Goal: Task Accomplishment & Management: Manage account settings

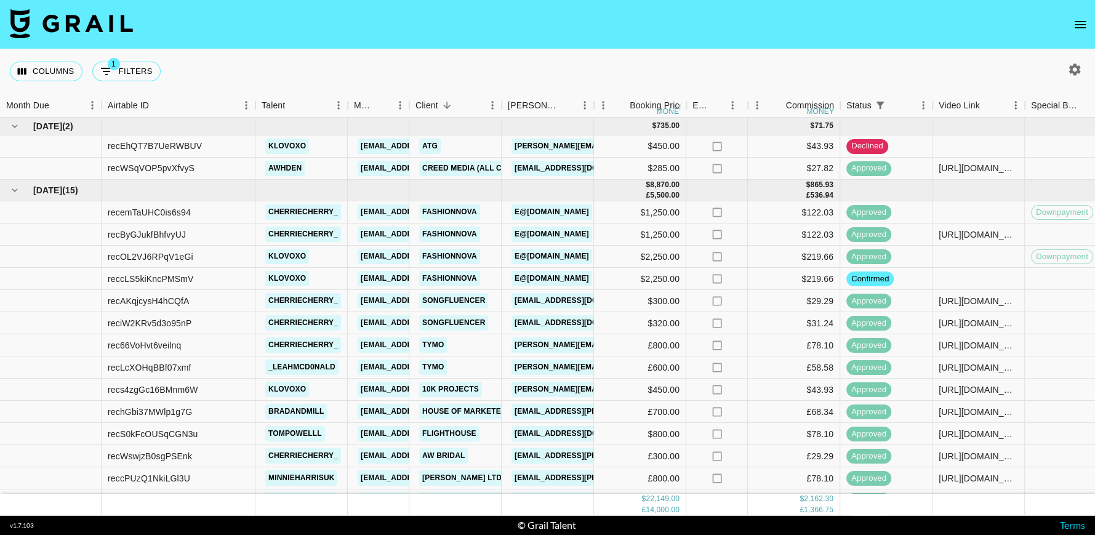
click at [1077, 32] on button "open drawer" at bounding box center [1080, 24] width 25 height 25
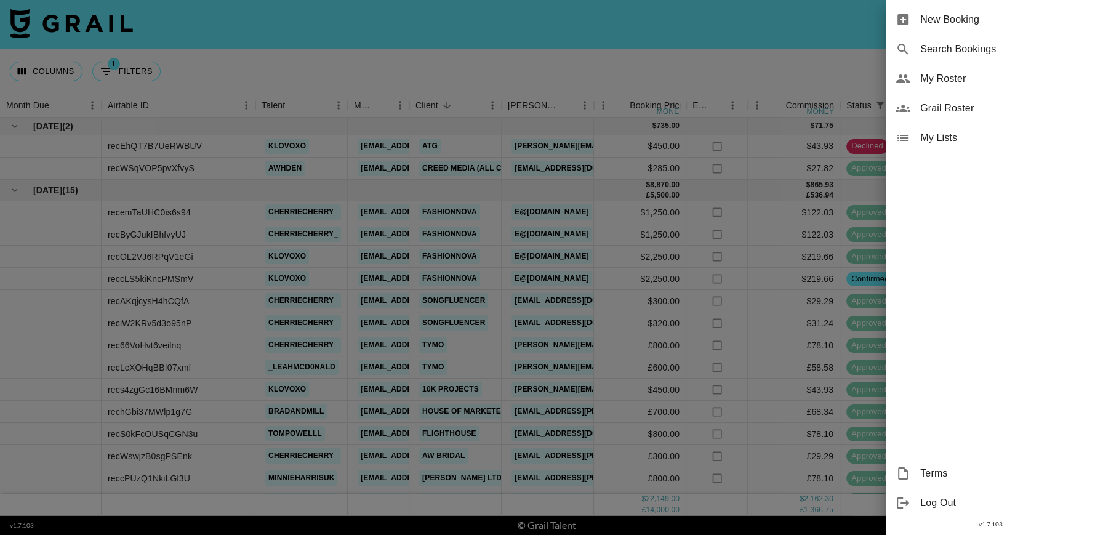
click at [941, 79] on span "My Roster" at bounding box center [1002, 78] width 165 height 15
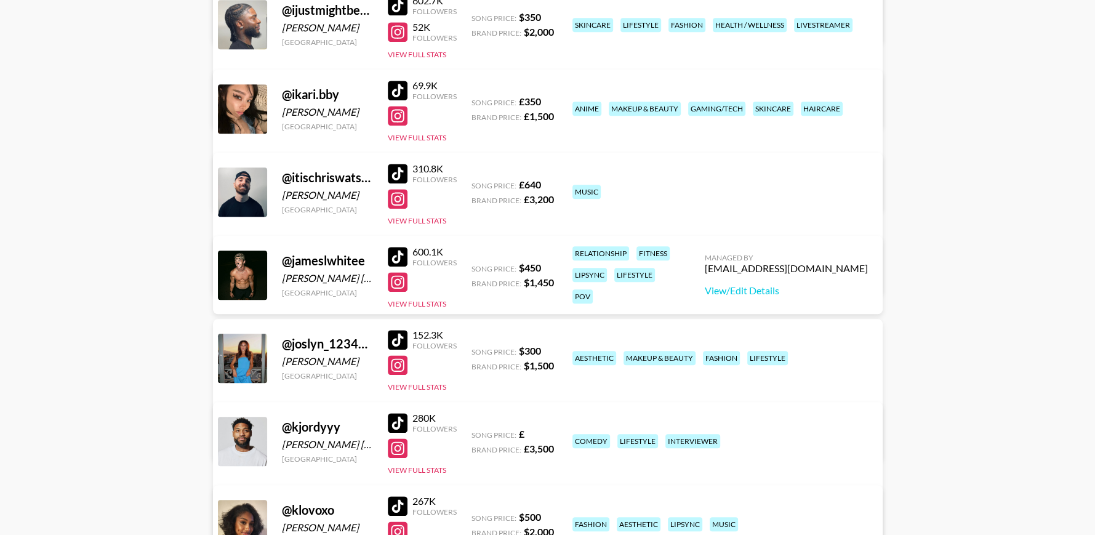
scroll to position [1028, 0]
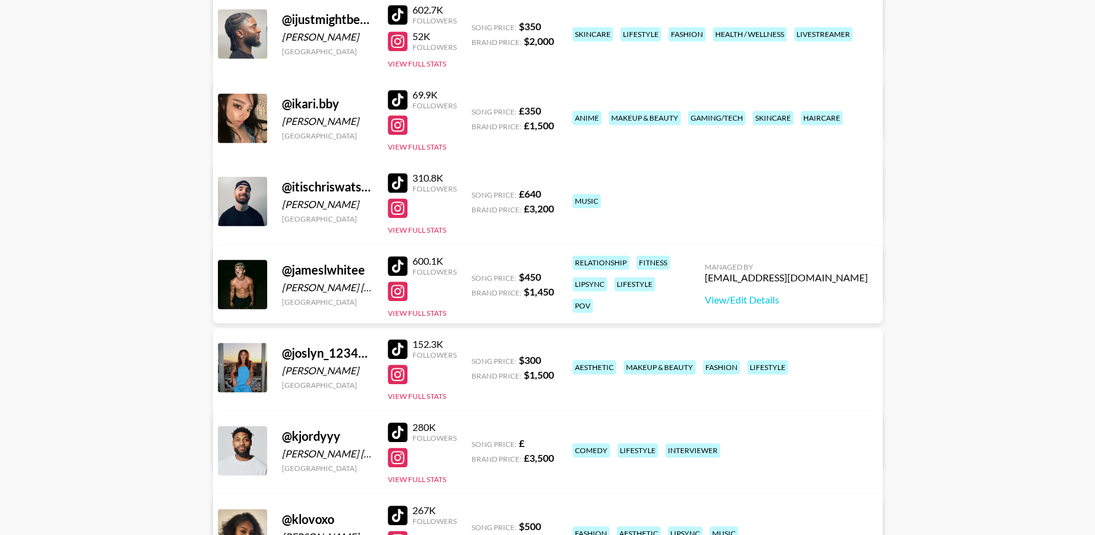
click at [475, 443] on link "View/Edit Details" at bounding box center [355, 449] width 240 height 12
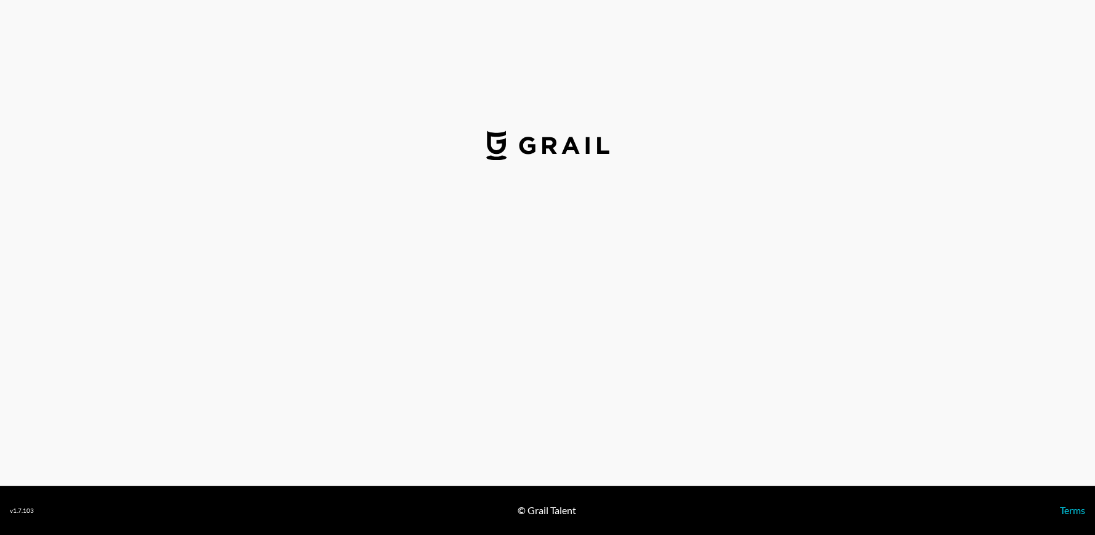
select select "USD"
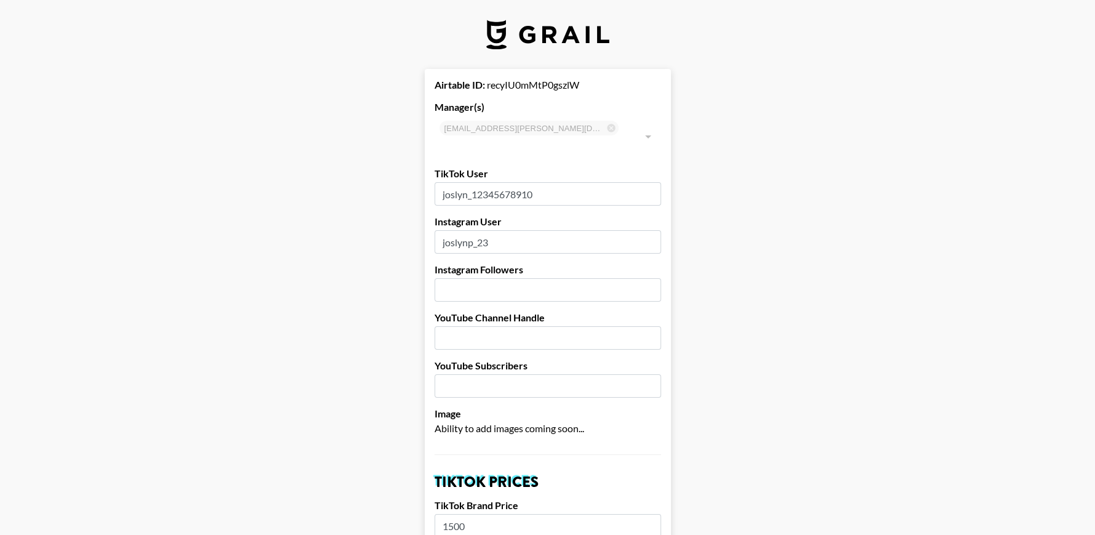
click at [454, 230] on input "joslynp_23" at bounding box center [548, 241] width 227 height 23
